Goal: Task Accomplishment & Management: Manage account settings

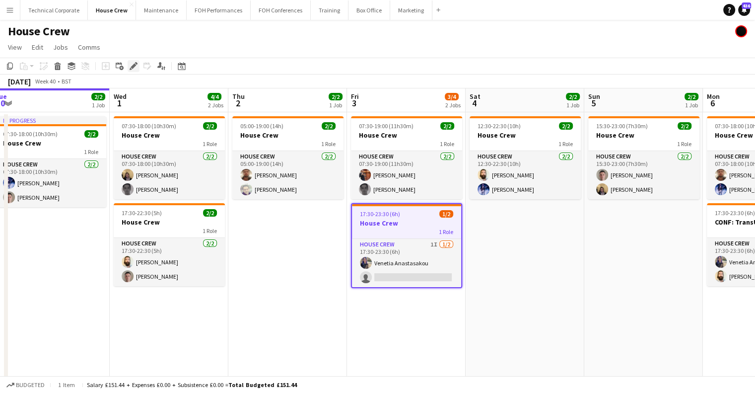
click at [136, 68] on icon "Edit" at bounding box center [134, 66] width 8 height 8
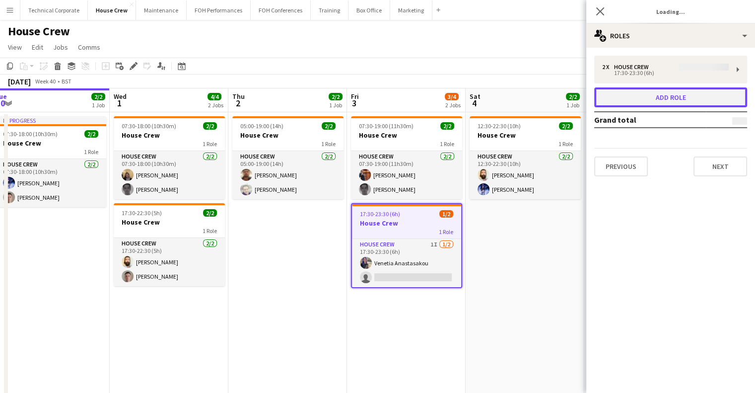
click at [666, 91] on button "Add role" at bounding box center [670, 97] width 153 height 20
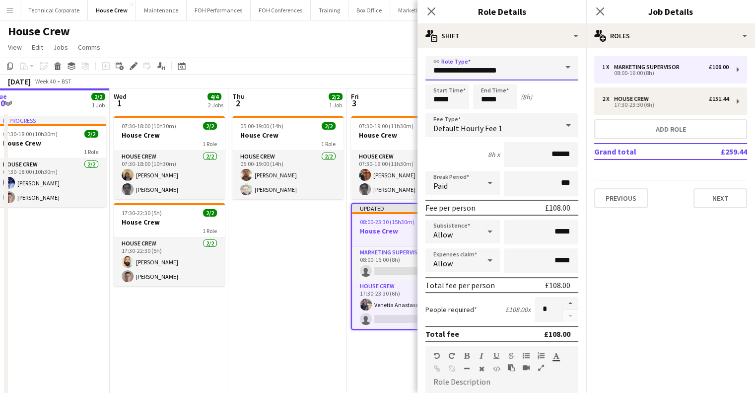
drag, startPoint x: 428, startPoint y: 73, endPoint x: 414, endPoint y: 78, distance: 15.4
click at [416, 73] on body "Menu Boards Boards Boards All jobs Status Workforce Workforce My Workforce Recr…" at bounding box center [377, 220] width 755 height 440
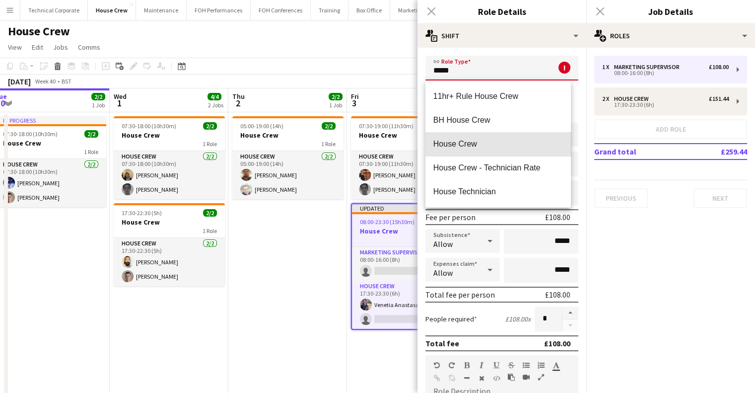
drag, startPoint x: 498, startPoint y: 140, endPoint x: 478, endPoint y: 130, distance: 22.4
click at [496, 139] on span "House Crew" at bounding box center [498, 143] width 130 height 9
type input "**********"
type input "******"
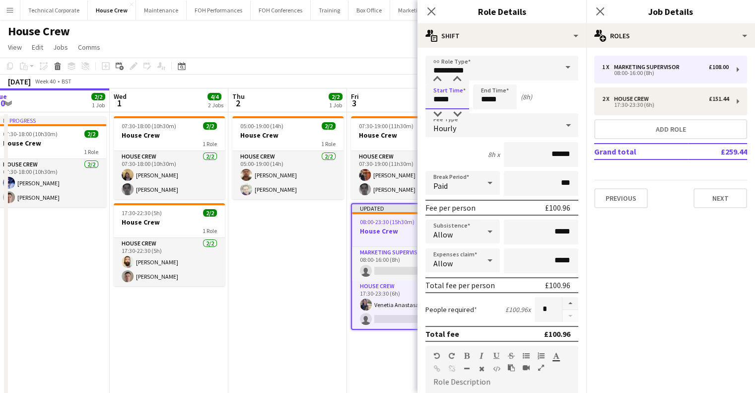
drag, startPoint x: 435, startPoint y: 91, endPoint x: 397, endPoint y: 86, distance: 38.5
click at [397, 86] on body "Menu Boards Boards Boards All jobs Status Workforce Workforce My Workforce Recr…" at bounding box center [377, 220] width 755 height 440
type input "*****"
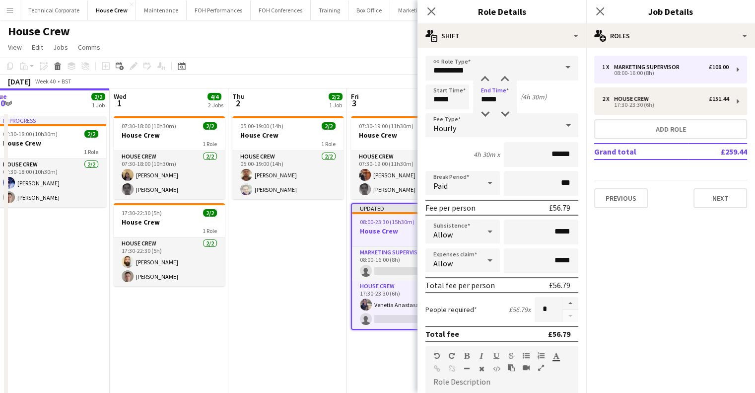
click at [427, 11] on icon "Close pop-in" at bounding box center [431, 11] width 8 height 8
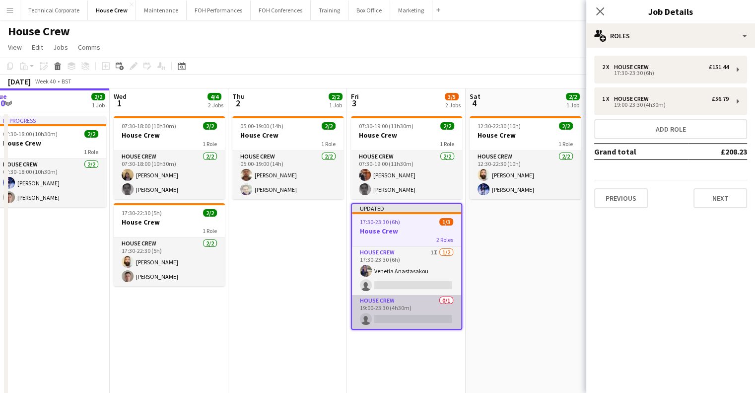
click at [422, 313] on app-card-role "House Crew 0/1 19:00-23:30 (4h30m) single-neutral-actions" at bounding box center [406, 312] width 109 height 34
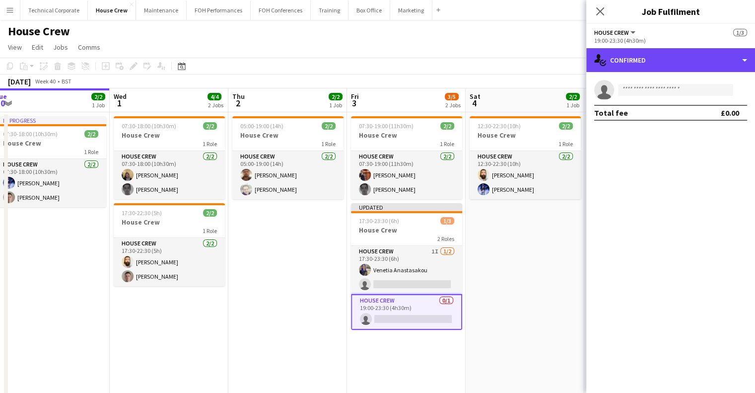
drag, startPoint x: 615, startPoint y: 61, endPoint x: 600, endPoint y: 73, distance: 19.8
click at [611, 67] on div "single-neutral-actions-check-2 Confirmed" at bounding box center [670, 60] width 169 height 24
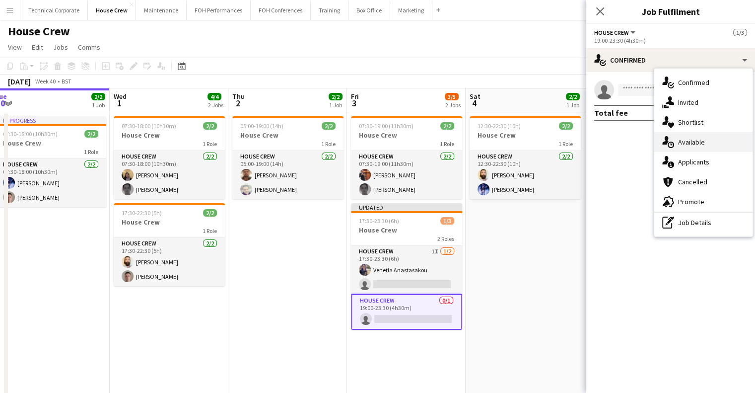
click at [695, 138] on span "Available" at bounding box center [691, 141] width 27 height 9
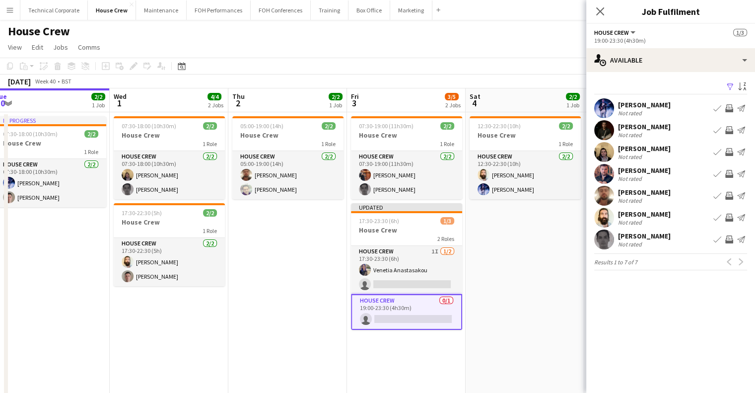
click at [724, 236] on button "Invite crew" at bounding box center [729, 239] width 12 height 12
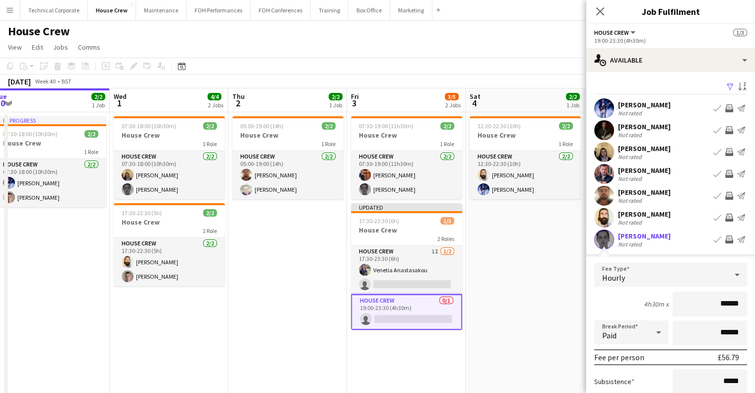
scroll to position [99, 0]
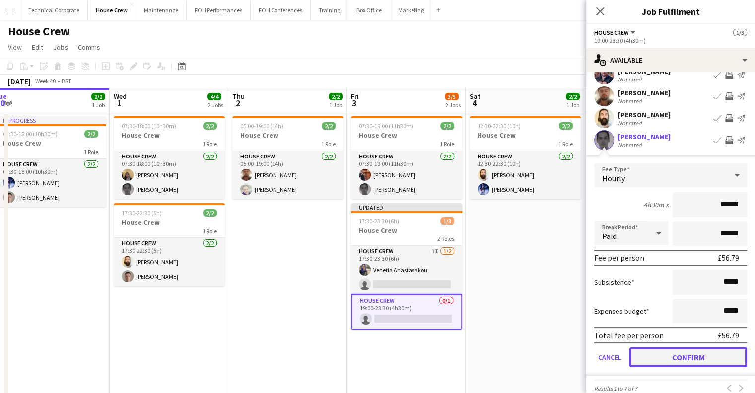
click at [675, 356] on button "Confirm" at bounding box center [688, 357] width 118 height 20
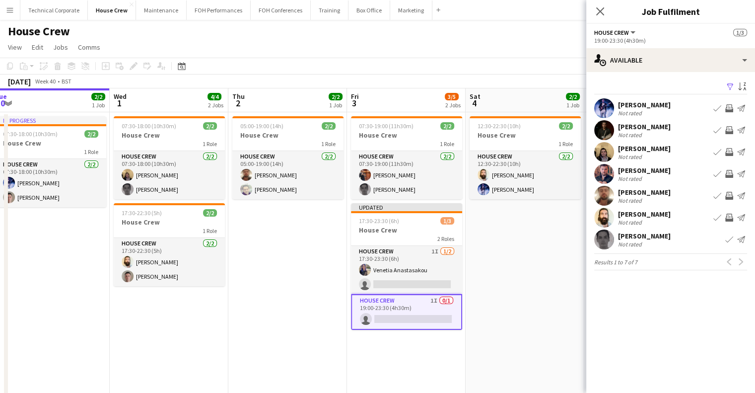
click at [496, 242] on app-date-cell "12:30-22:30 (10h) 2/2 House Crew 1 Role House Crew 2/2 12:30-22:30 (10h) Justin…" at bounding box center [524, 267] width 119 height 311
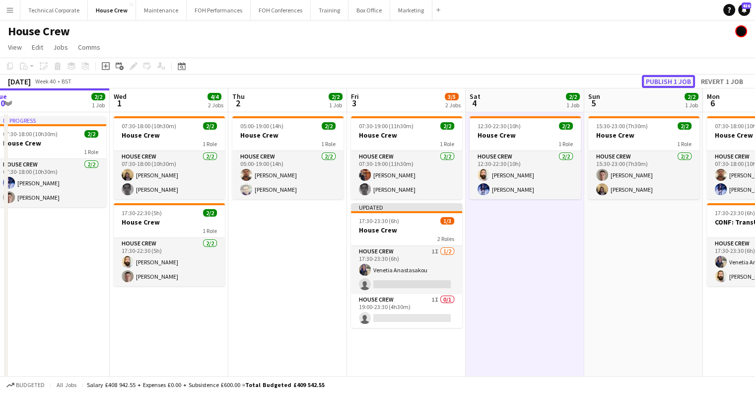
click at [642, 80] on button "Publish 1 job" at bounding box center [668, 81] width 53 height 13
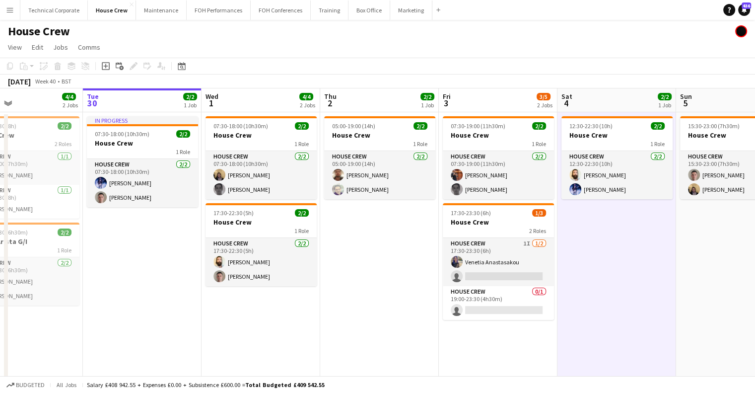
drag, startPoint x: 334, startPoint y: 264, endPoint x: 363, endPoint y: 277, distance: 31.1
click at [356, 268] on app-calendar-viewport "Sat 27 2/2 1 Job Sun 28 2/2 1 Job Mon 29 4/4 2 Jobs Tue 30 2/2 1 Job Wed 1 4/4 …" at bounding box center [377, 255] width 755 height 335
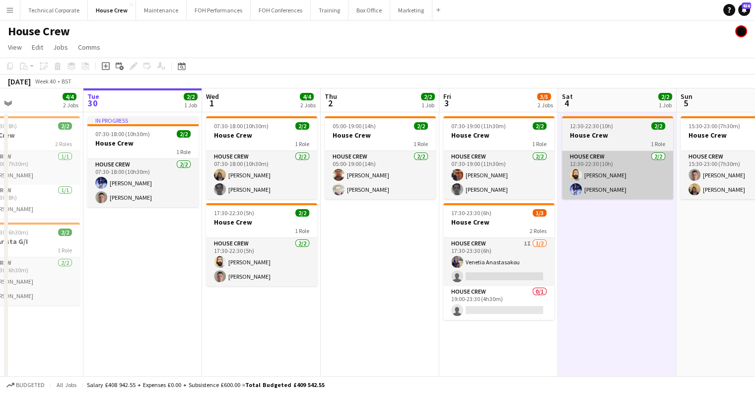
drag, startPoint x: 498, startPoint y: 308, endPoint x: 598, endPoint y: 153, distance: 184.0
click at [499, 308] on app-card-role "House Crew 0/1 19:00-23:30 (4h30m) single-neutral-actions" at bounding box center [498, 303] width 111 height 34
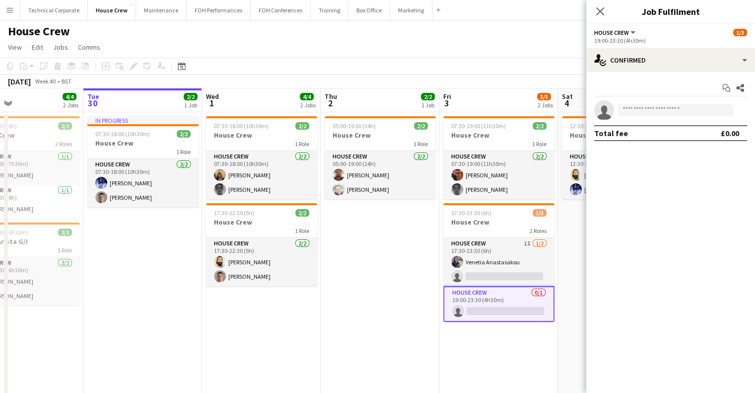
scroll to position [0, 272]
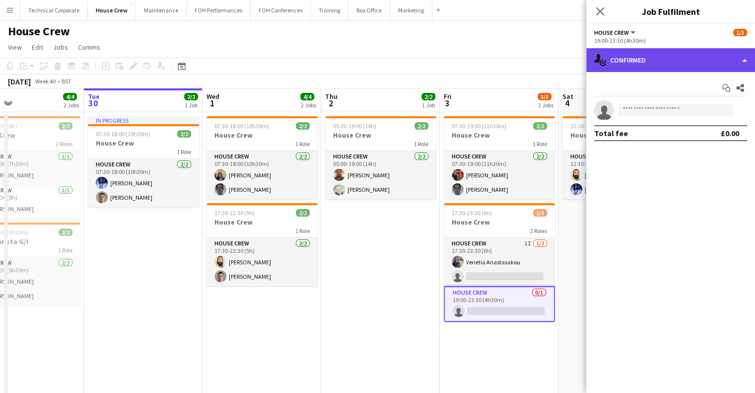
click at [684, 53] on div "single-neutral-actions-check-2 Confirmed" at bounding box center [670, 60] width 169 height 24
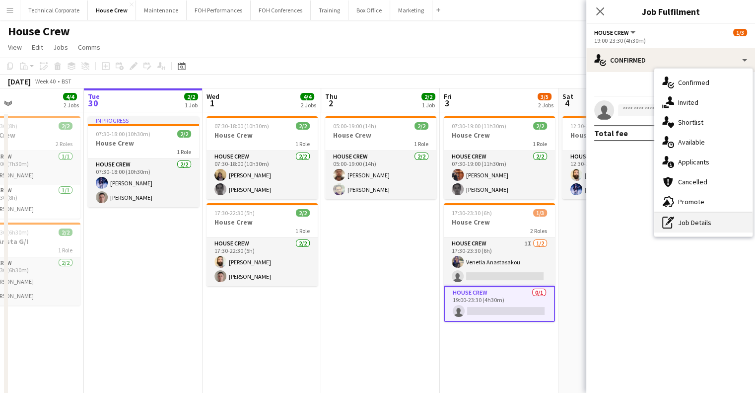
click at [707, 232] on div "single-neutral-actions-check-2 Confirmed single-neutral-actions-share-1 Invited…" at bounding box center [703, 152] width 98 height 168
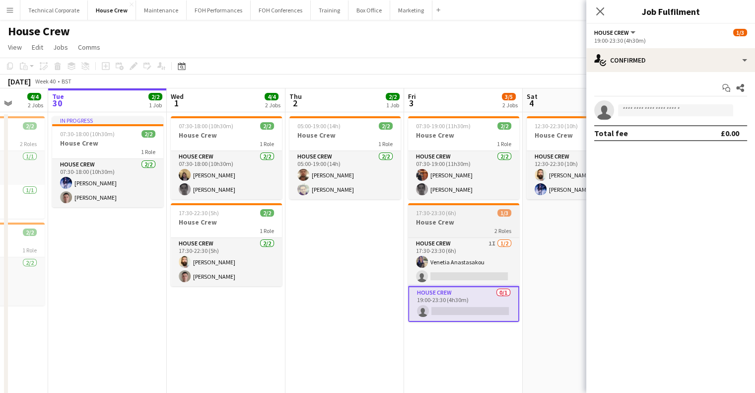
click at [512, 224] on app-calendar-viewport "Sat 27 2/2 1 Job Sun 28 2/2 1 Job Mon 29 4/4 2 Jobs Tue 30 2/2 1 Job Wed 1 4/4 …" at bounding box center [377, 255] width 755 height 335
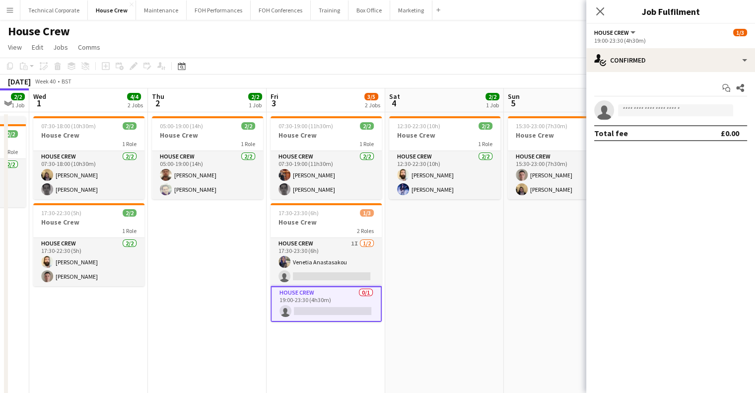
drag, startPoint x: 531, startPoint y: 226, endPoint x: 395, endPoint y: 230, distance: 137.0
click at [395, 230] on app-calendar-viewport "Sat 27 2/2 1 Job Sun 28 2/2 1 Job Mon 29 4/4 2 Jobs Tue 30 2/2 1 Job Wed 1 4/4 …" at bounding box center [377, 255] width 755 height 335
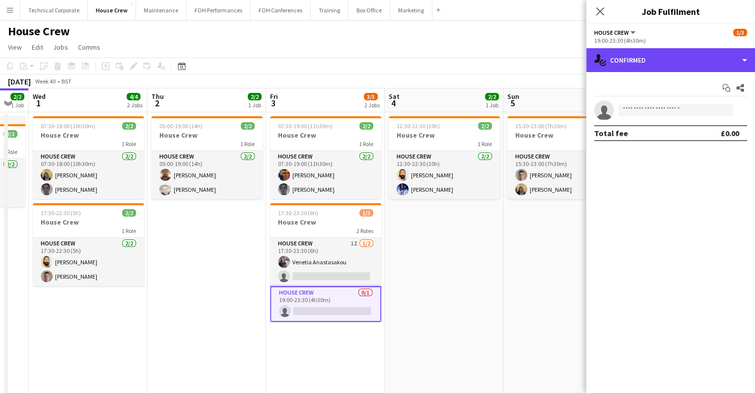
drag, startPoint x: 628, startPoint y: 56, endPoint x: 657, endPoint y: 116, distance: 66.6
click at [631, 59] on div "single-neutral-actions-check-2 Confirmed" at bounding box center [670, 60] width 169 height 24
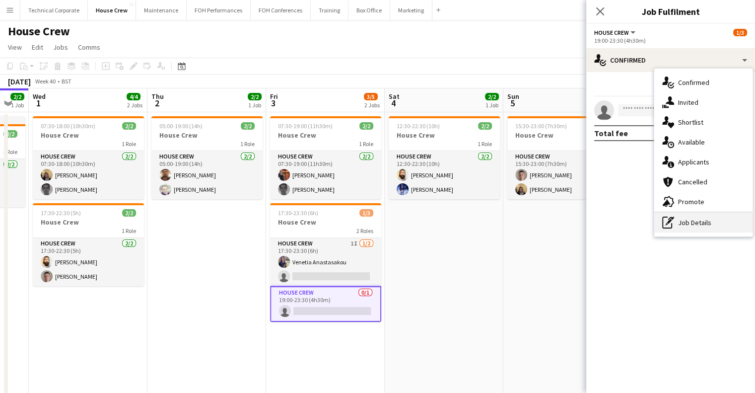
click at [717, 226] on div "pen-write Job Details" at bounding box center [703, 222] width 98 height 20
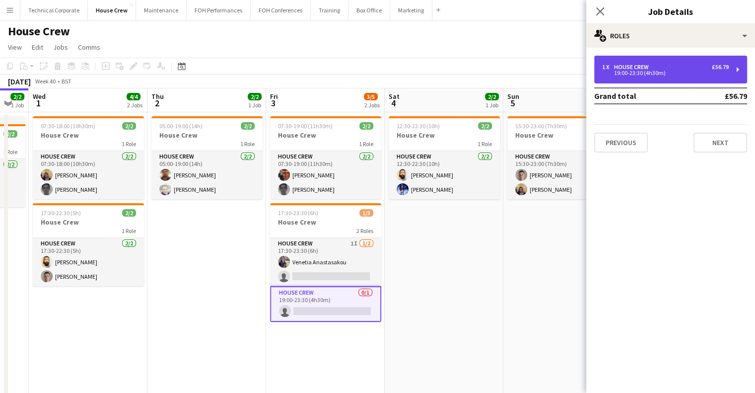
click at [643, 57] on div "1 x House Crew £56.79 19:00-23:30 (4h30m)" at bounding box center [670, 70] width 153 height 28
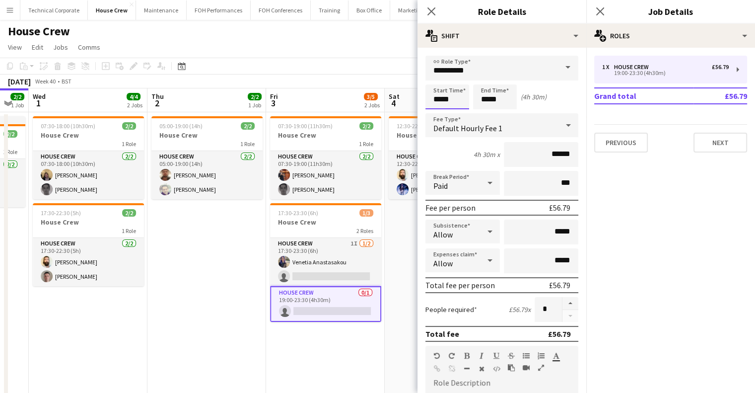
click at [456, 93] on input "*****" at bounding box center [447, 96] width 44 height 25
type input "*****"
click at [442, 114] on div at bounding box center [437, 114] width 20 height 10
click at [229, 268] on app-calendar-viewport "Sat 27 2/2 1 Job Sun 28 2/2 1 Job Mon 29 4/4 2 Jobs Tue 30 2/2 1 Job Wed 1 4/4 …" at bounding box center [377, 255] width 755 height 335
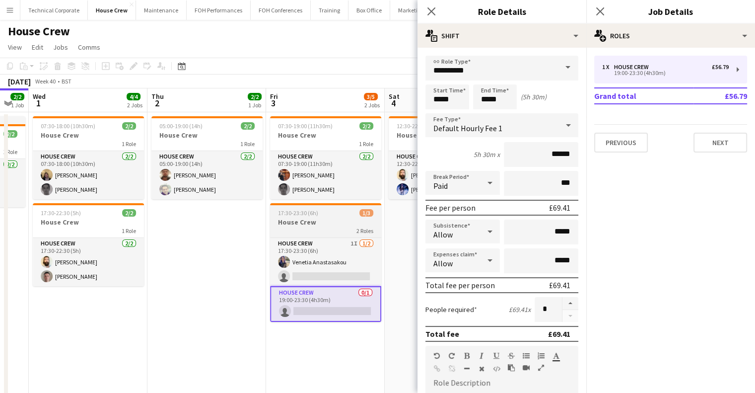
scroll to position [0, 441]
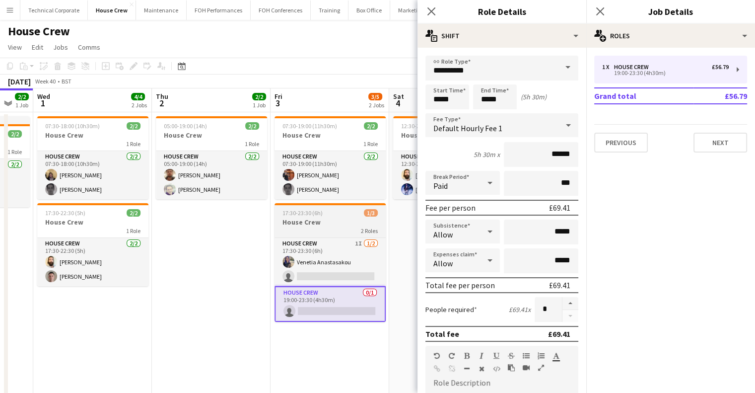
click at [310, 309] on app-card-role "House Crew 0/1 19:00-23:30 (4h30m) single-neutral-actions" at bounding box center [329, 304] width 111 height 36
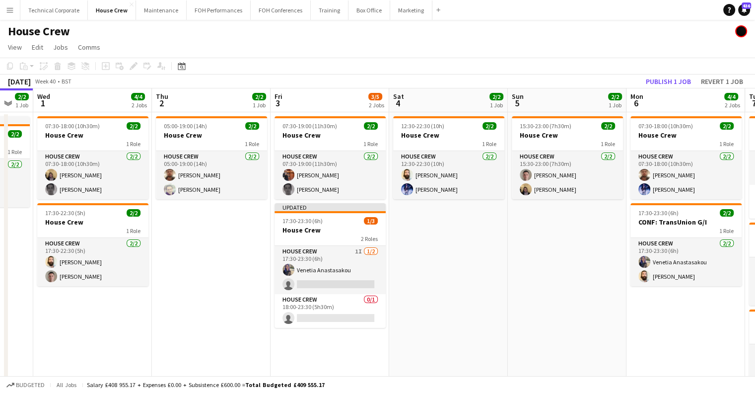
drag, startPoint x: 323, startPoint y: 305, endPoint x: 454, endPoint y: 283, distance: 132.8
click at [323, 306] on app-card-role "House Crew 0/1 18:00-23:30 (5h30m) single-neutral-actions" at bounding box center [329, 311] width 111 height 34
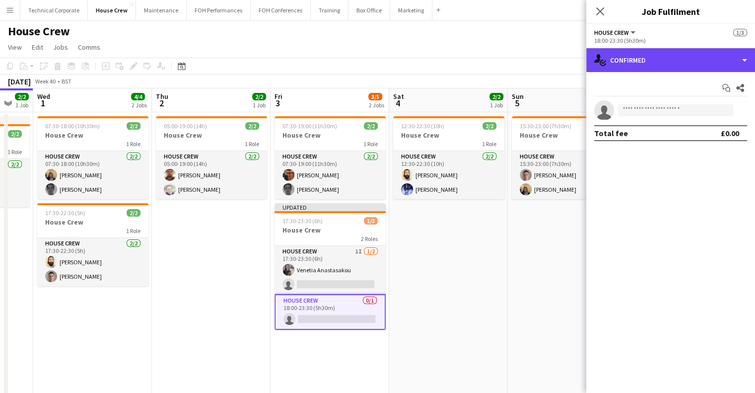
drag, startPoint x: 684, startPoint y: 57, endPoint x: 683, endPoint y: 77, distance: 20.9
click at [684, 57] on div "single-neutral-actions-check-2 Confirmed" at bounding box center [670, 60] width 169 height 24
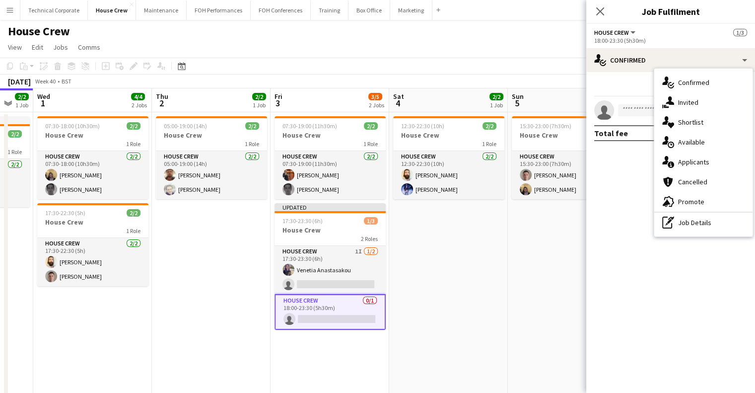
click at [697, 140] on span "Available" at bounding box center [691, 141] width 27 height 9
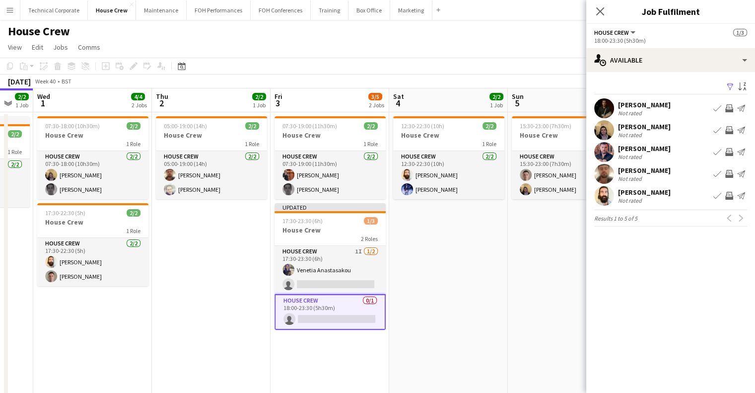
click at [727, 131] on app-icon "Invite crew" at bounding box center [729, 130] width 8 height 8
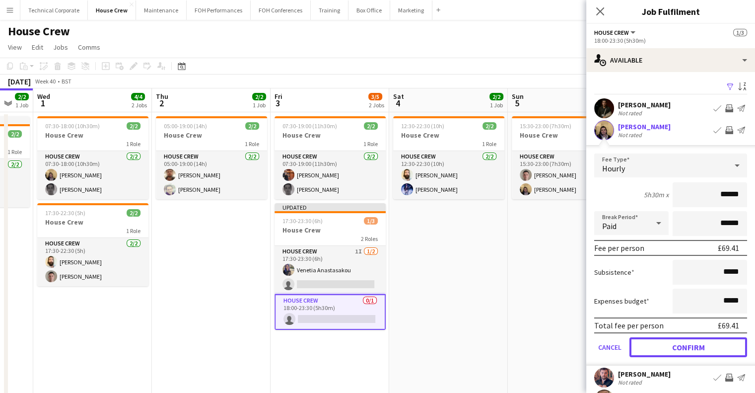
click at [692, 347] on button "Confirm" at bounding box center [688, 347] width 118 height 20
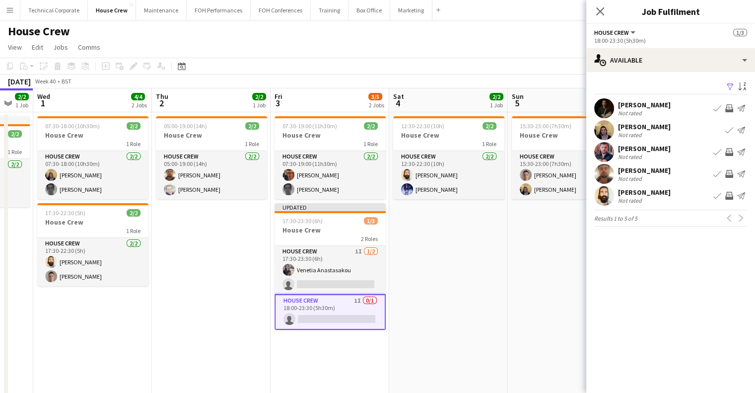
drag, startPoint x: 472, startPoint y: 240, endPoint x: 486, endPoint y: 251, distance: 17.3
click at [473, 241] on app-date-cell "12:30-22:30 (10h) 2/2 House Crew 1 Role House Crew 2/2 12:30-22:30 (10h) Justin…" at bounding box center [448, 267] width 119 height 311
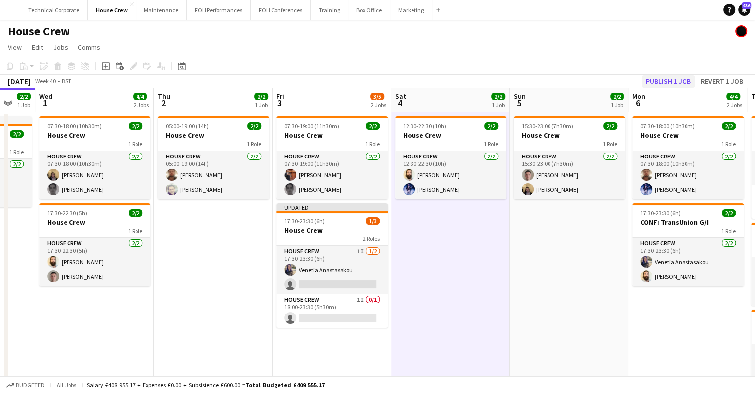
drag, startPoint x: 655, startPoint y: 93, endPoint x: 651, endPoint y: 83, distance: 10.5
click at [654, 93] on app-board-header-date "Mon 6 4/4 2 Jobs" at bounding box center [687, 100] width 119 height 24
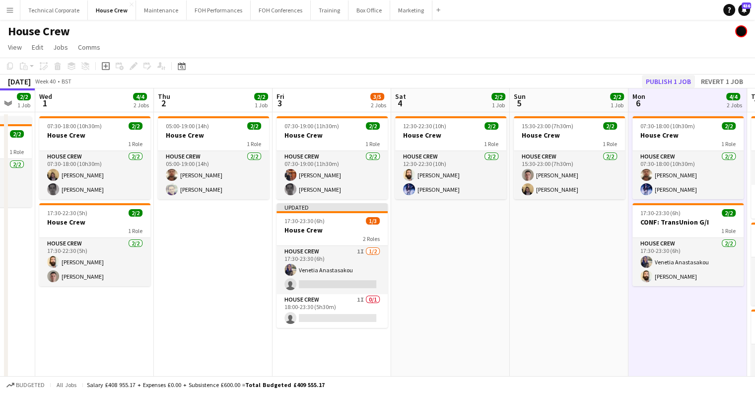
scroll to position [0, 440]
click at [651, 82] on button "Publish 1 job" at bounding box center [668, 81] width 53 height 13
click at [461, 325] on app-date-cell "12:30-22:30 (10h) 2/2 House Crew 1 Role House Crew 2/2 12:30-22:30 (10h) Justin…" at bounding box center [450, 267] width 119 height 311
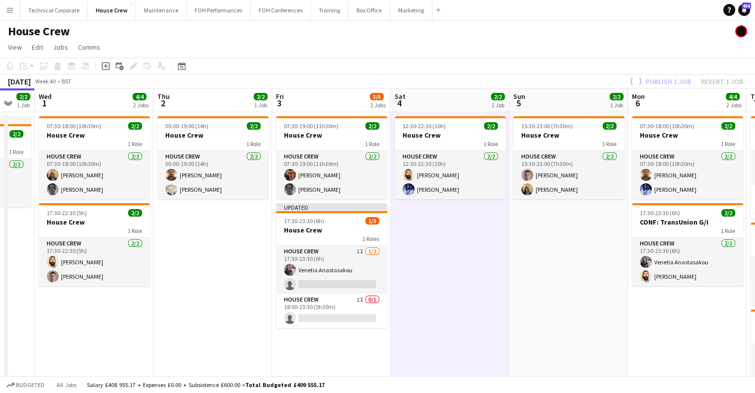
click at [436, 373] on app-date-cell "12:30-22:30 (10h) 2/2 House Crew 1 Role House Crew 2/2 12:30-22:30 (10h) Justin…" at bounding box center [450, 267] width 119 height 311
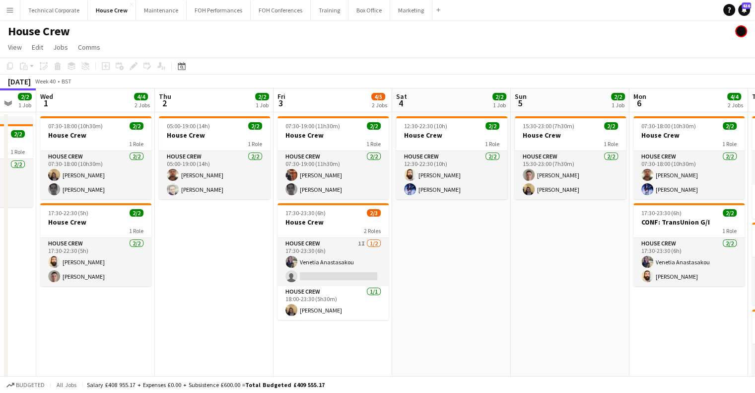
click at [388, 253] on app-date-cell "07:30-19:00 (11h30m) 2/2 House Crew 1 Role House Crew 2/2 07:30-19:00 (11h30m) …" at bounding box center [332, 267] width 119 height 311
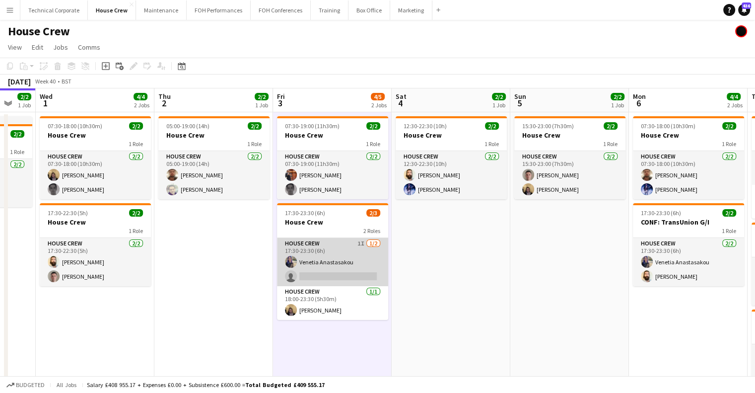
click at [379, 256] on app-card-role "House Crew 1I 1/2 17:30-23:30 (6h) Venetia Anastasakou single-neutral-actions" at bounding box center [332, 262] width 111 height 48
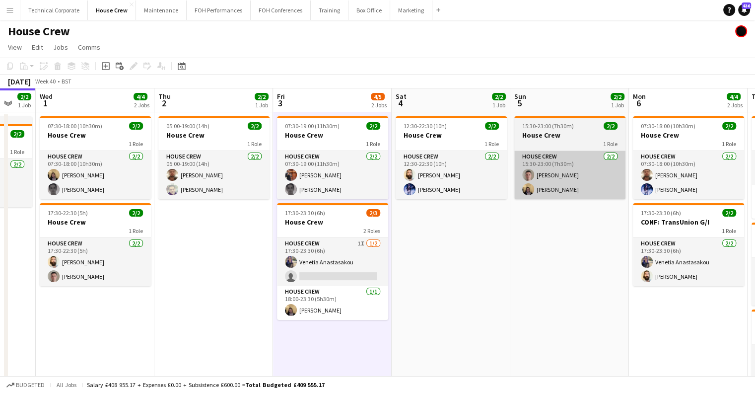
scroll to position [0, 439]
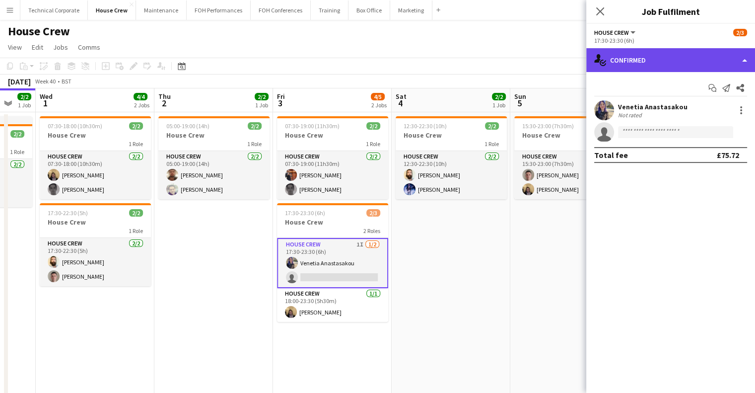
click at [667, 69] on div "single-neutral-actions-check-2 Confirmed" at bounding box center [670, 60] width 169 height 24
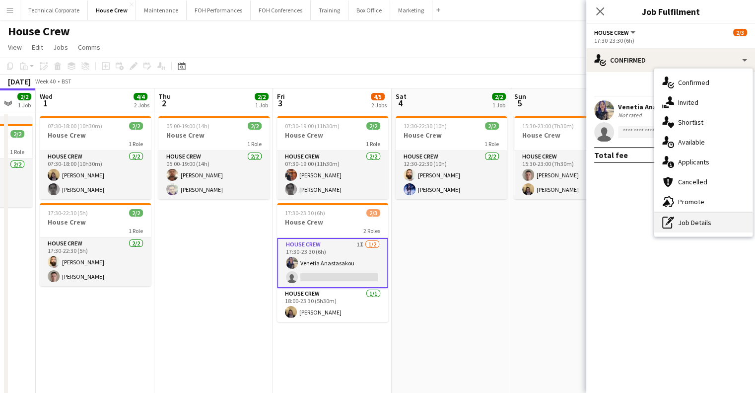
click at [695, 220] on div "pen-write Job Details" at bounding box center [703, 222] width 98 height 20
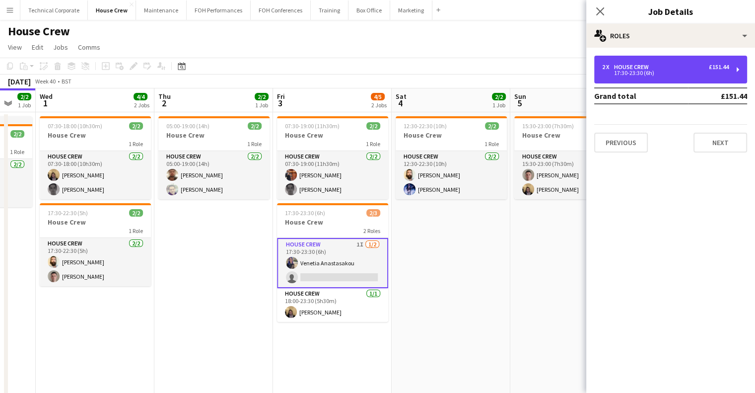
click at [644, 74] on div "17:30-23:30 (6h)" at bounding box center [665, 72] width 127 height 5
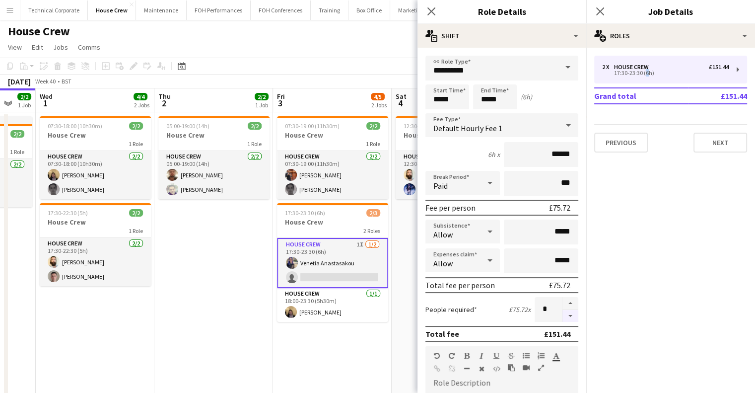
click at [562, 317] on button "button" at bounding box center [570, 316] width 16 height 12
type input "*"
click at [398, 304] on app-date-cell "12:30-22:30 (10h) 2/2 House Crew 1 Role House Crew 2/2 12:30-22:30 (10h) Justin…" at bounding box center [451, 267] width 119 height 311
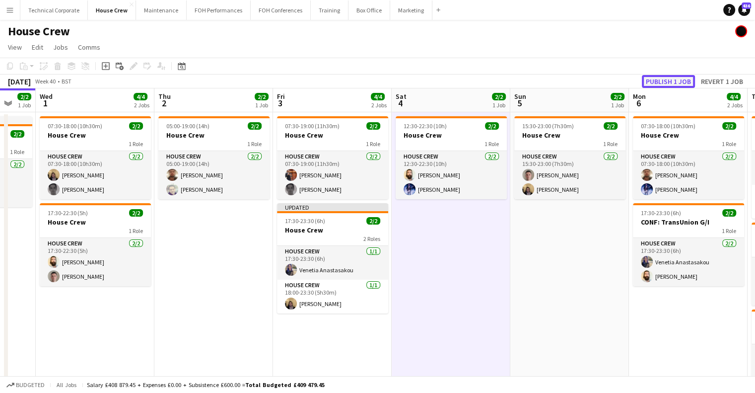
click at [657, 86] on button "Publish 1 job" at bounding box center [668, 81] width 53 height 13
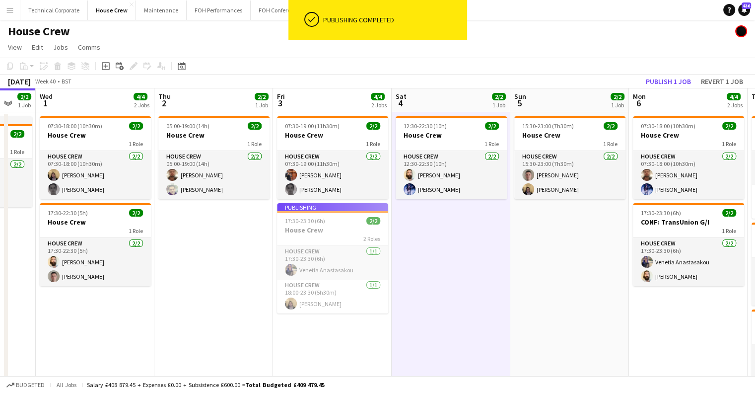
click at [470, 253] on app-date-cell "12:30-22:30 (10h) 2/2 House Crew 1 Role House Crew 2/2 12:30-22:30 (10h) Justin…" at bounding box center [451, 267] width 119 height 311
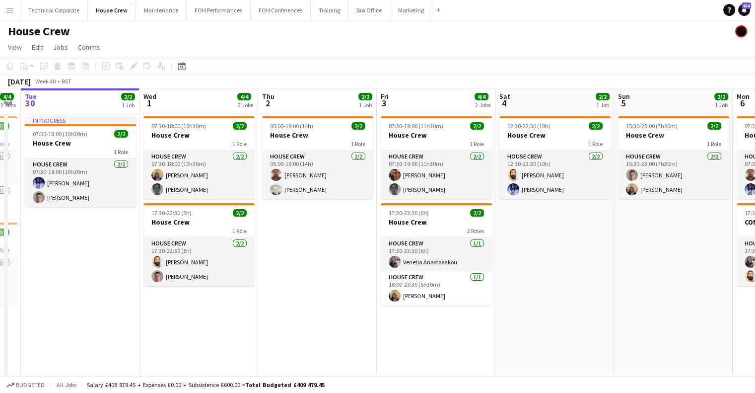
click at [346, 232] on app-calendar-viewport "Sat 27 2/2 1 Job Sun 28 2/2 1 Job Mon 29 4/4 2 Jobs Tue 30 2/2 1 Job Wed 1 4/4 …" at bounding box center [377, 255] width 755 height 335
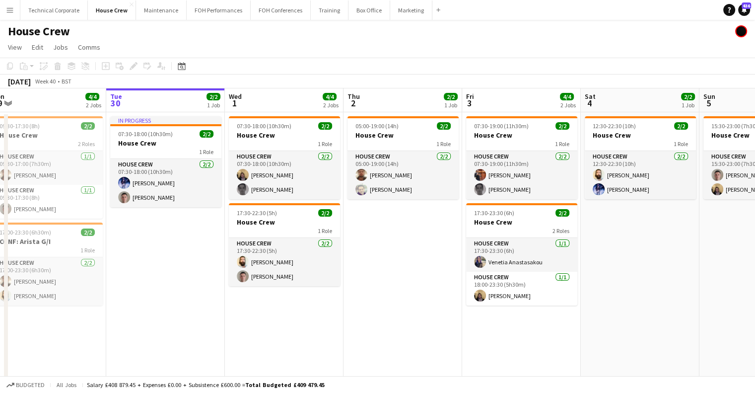
drag, startPoint x: 307, startPoint y: 229, endPoint x: 373, endPoint y: 226, distance: 66.1
click at [373, 226] on app-calendar-viewport "Sat 27 2/2 1 Job Sun 28 2/2 1 Job Mon 29 4/4 2 Jobs Tue 30 2/2 1 Job Wed 1 4/4 …" at bounding box center [377, 255] width 755 height 335
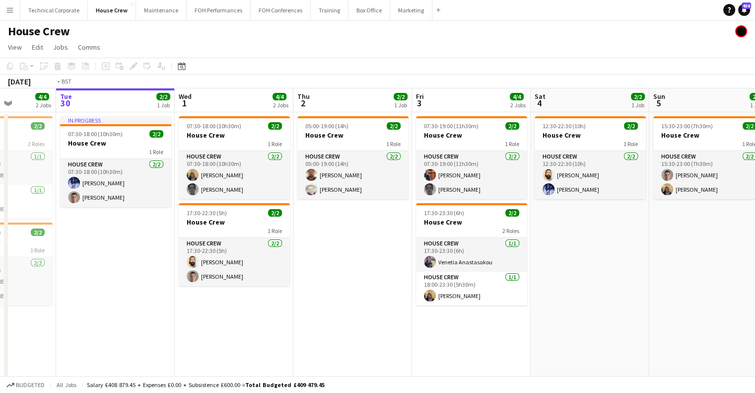
drag, startPoint x: 268, startPoint y: 233, endPoint x: 295, endPoint y: 222, distance: 29.4
click at [296, 227] on app-calendar-viewport "Sat 27 2/2 1 Job Sun 28 2/2 1 Job Mon 29 4/4 2 Jobs Tue 30 2/2 1 Job Wed 1 4/4 …" at bounding box center [377, 255] width 755 height 335
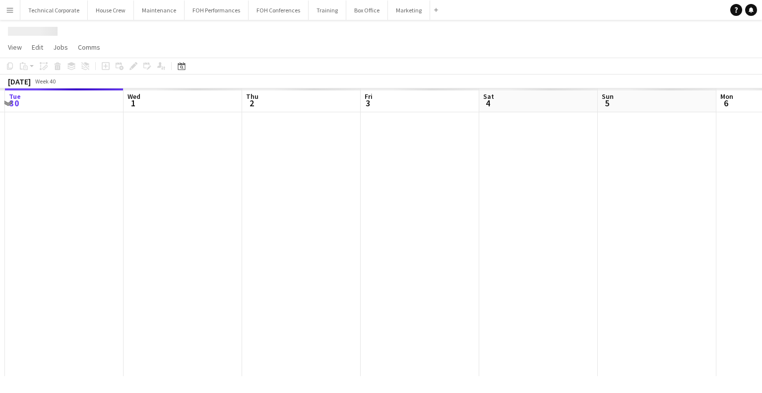
drag, startPoint x: 430, startPoint y: 198, endPoint x: 317, endPoint y: 197, distance: 113.2
click at [317, 197] on app-calendar-viewport "Sat 27 Sun 28 Mon 29 Tue 30 Wed 1 Thu 2 Fri 3 Sat 4 Sun 5 Mon 6 Tue 7 Wed 8" at bounding box center [381, 231] width 762 height 287
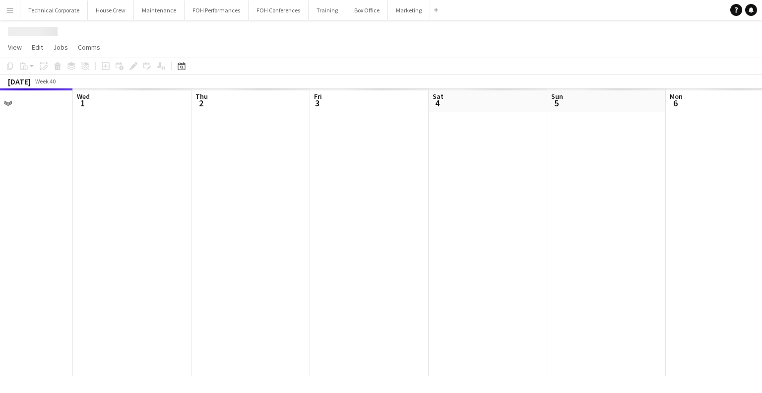
drag, startPoint x: 427, startPoint y: 172, endPoint x: 370, endPoint y: 173, distance: 57.6
click at [370, 173] on app-calendar-viewport "Sat 27 Sun 28 Mon 29 Tue 30 Wed 1 Thu 2 Fri 3 Sat 4 Sun 5 Mon 6 Tue 7 Wed 8" at bounding box center [381, 231] width 762 height 287
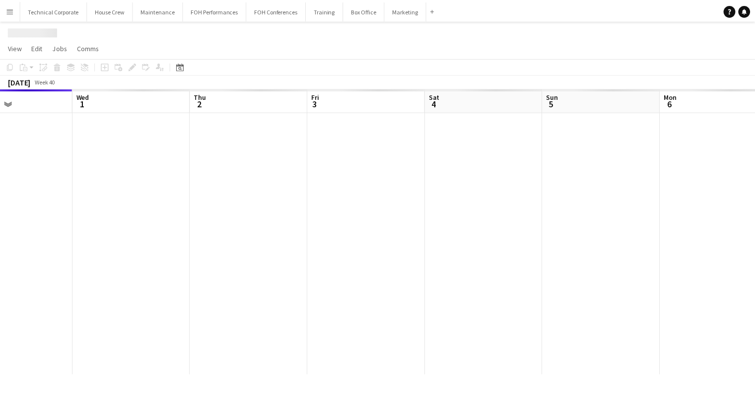
scroll to position [0, 408]
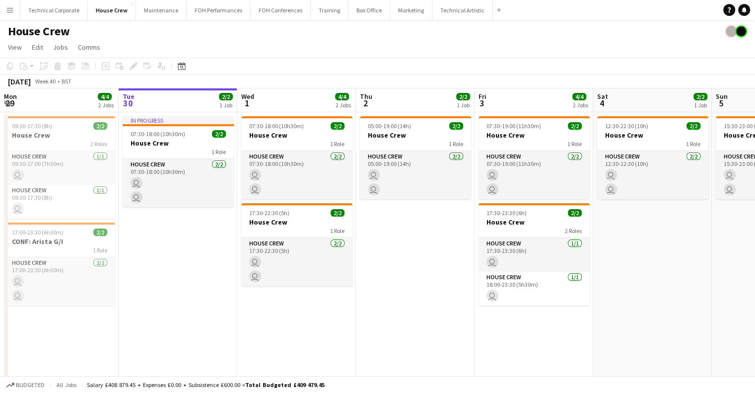
click at [11, 12] on app-icon "Menu" at bounding box center [10, 10] width 8 height 8
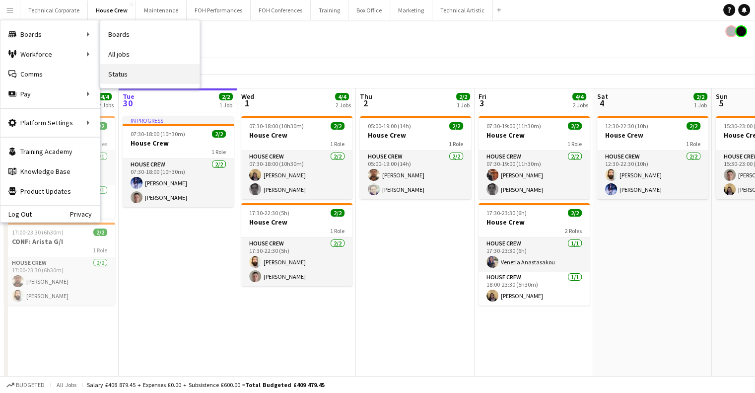
click at [144, 75] on link "Status" at bounding box center [149, 74] width 99 height 20
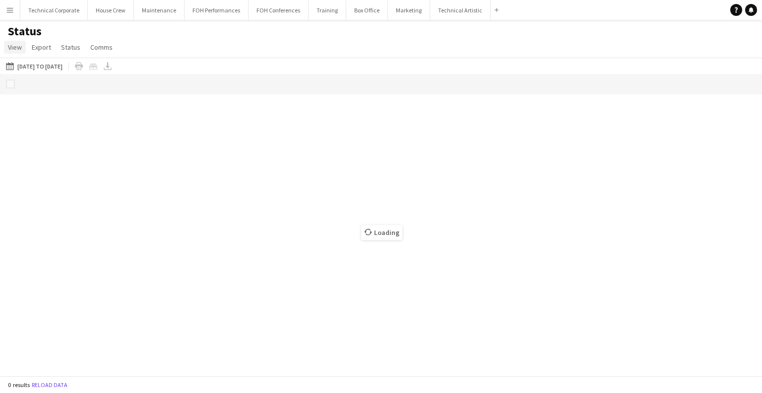
click at [22, 49] on link "View" at bounding box center [15, 47] width 22 height 13
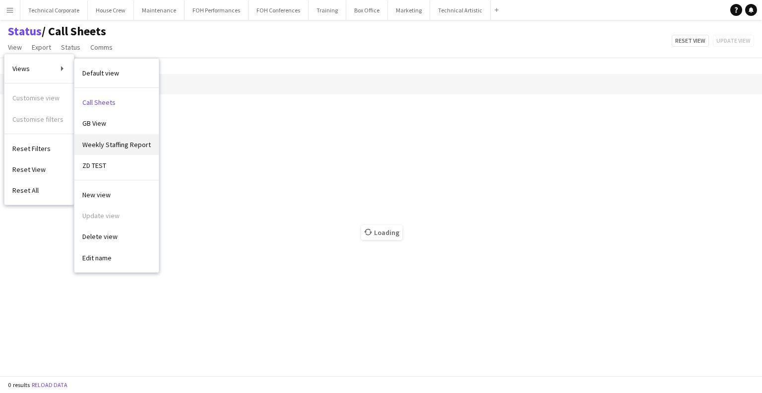
click at [119, 138] on link "Weekly Staffing Report" at bounding box center [116, 144] width 84 height 21
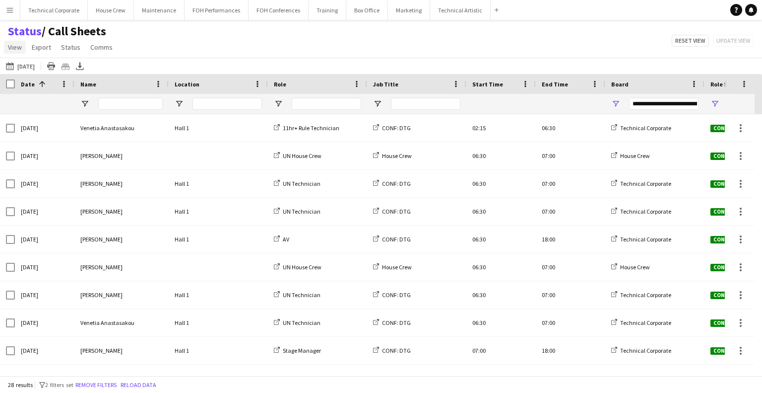
click at [15, 42] on link "View" at bounding box center [15, 47] width 22 height 13
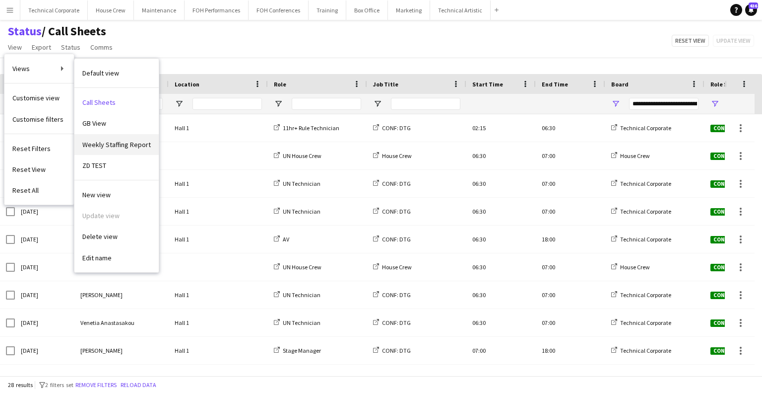
click at [117, 140] on span "Weekly Staffing Report" at bounding box center [116, 144] width 68 height 9
type input "**********"
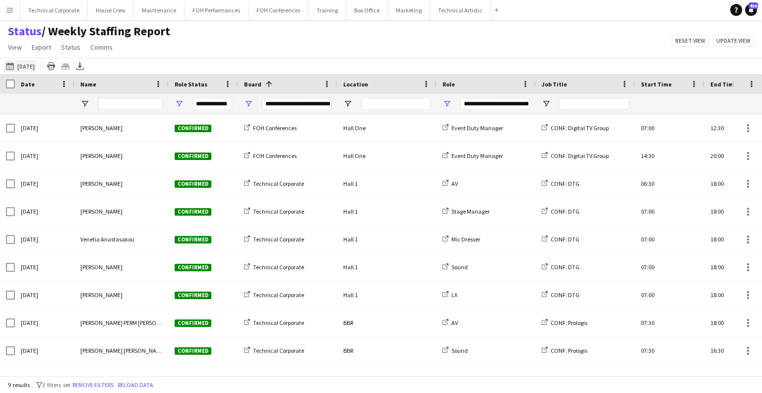
click at [17, 65] on button "[DATE] to [DATE] [DATE]" at bounding box center [20, 66] width 33 height 12
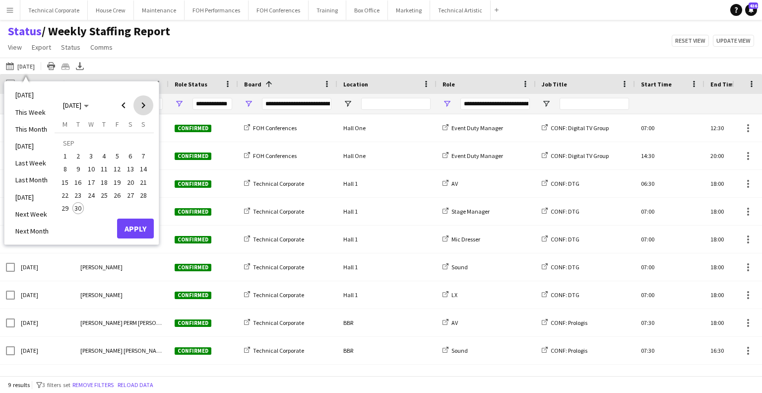
click at [141, 103] on span "Next month" at bounding box center [143, 105] width 20 height 20
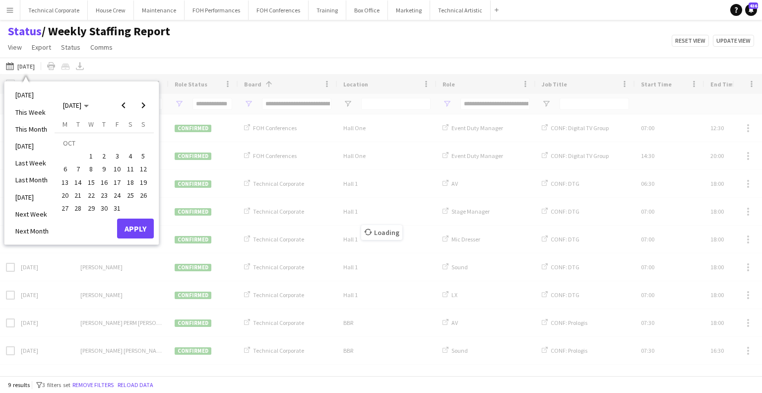
click at [63, 169] on span "6" at bounding box center [65, 169] width 12 height 12
click at [118, 173] on span "10" at bounding box center [117, 169] width 12 height 12
click at [137, 227] on button "Apply" at bounding box center [135, 228] width 37 height 20
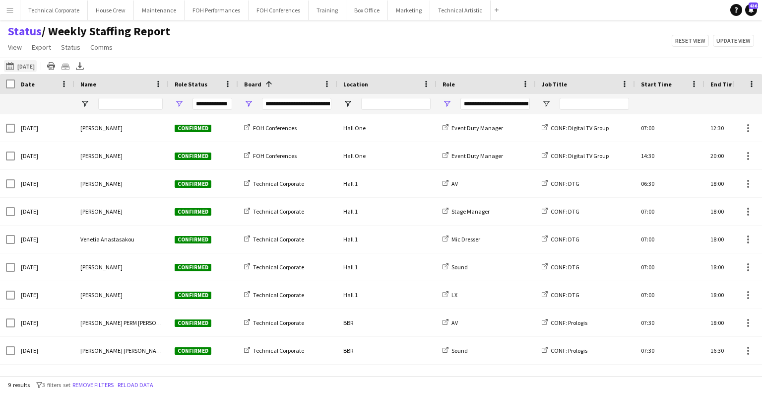
click at [37, 63] on button "[DATE] to [DATE] [DATE]" at bounding box center [20, 66] width 33 height 12
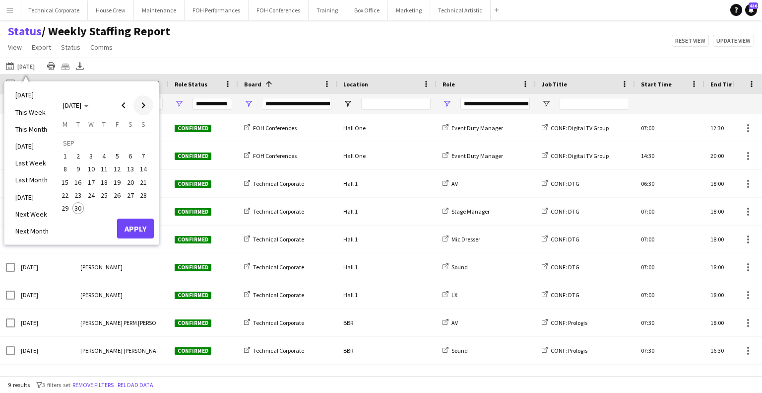
click at [144, 105] on span "Next month" at bounding box center [143, 105] width 20 height 20
click at [62, 167] on span "6" at bounding box center [65, 169] width 12 height 12
click at [121, 168] on span "10" at bounding box center [117, 169] width 12 height 12
click at [138, 225] on button "Apply" at bounding box center [135, 228] width 37 height 20
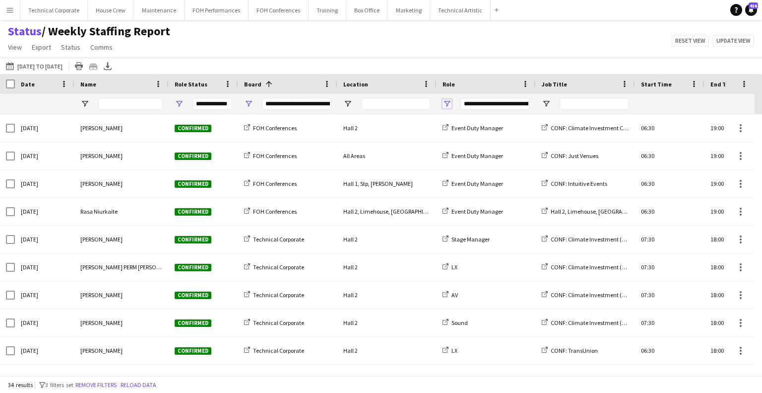
click at [443, 102] on span "Open Filter Menu" at bounding box center [447, 103] width 9 height 9
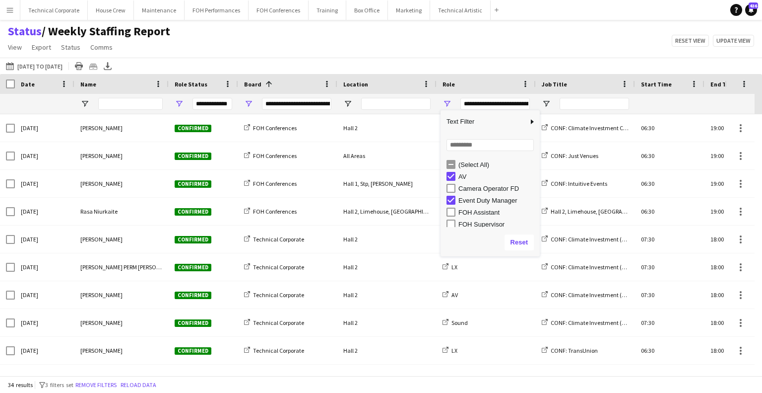
click at [476, 189] on div "Camera Operator FD" at bounding box center [498, 188] width 78 height 7
click at [486, 190] on div "General Technician" at bounding box center [498, 186] width 78 height 7
click at [479, 188] on div "Production Duty Manager" at bounding box center [498, 185] width 78 height 7
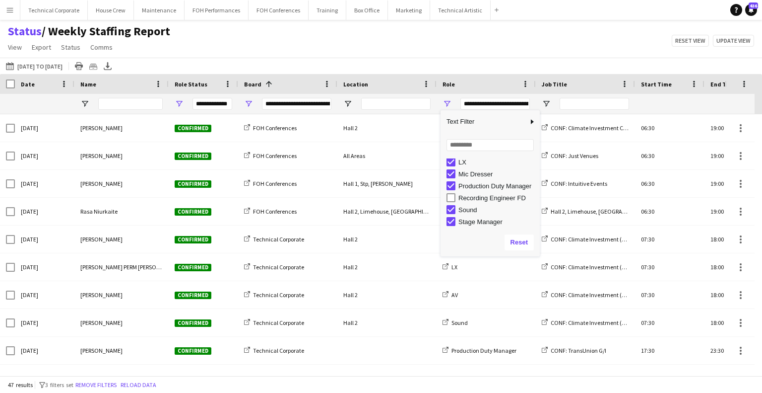
click at [481, 197] on div "Recording Engineer FD" at bounding box center [498, 197] width 78 height 7
type input "**********"
click at [462, 61] on div "[DATE] to [DATE] [DATE] to [DATE] [DATE] This Week This Month [DATE] Last Week …" at bounding box center [381, 66] width 762 height 16
